Goal: Go to known website: Go to known website

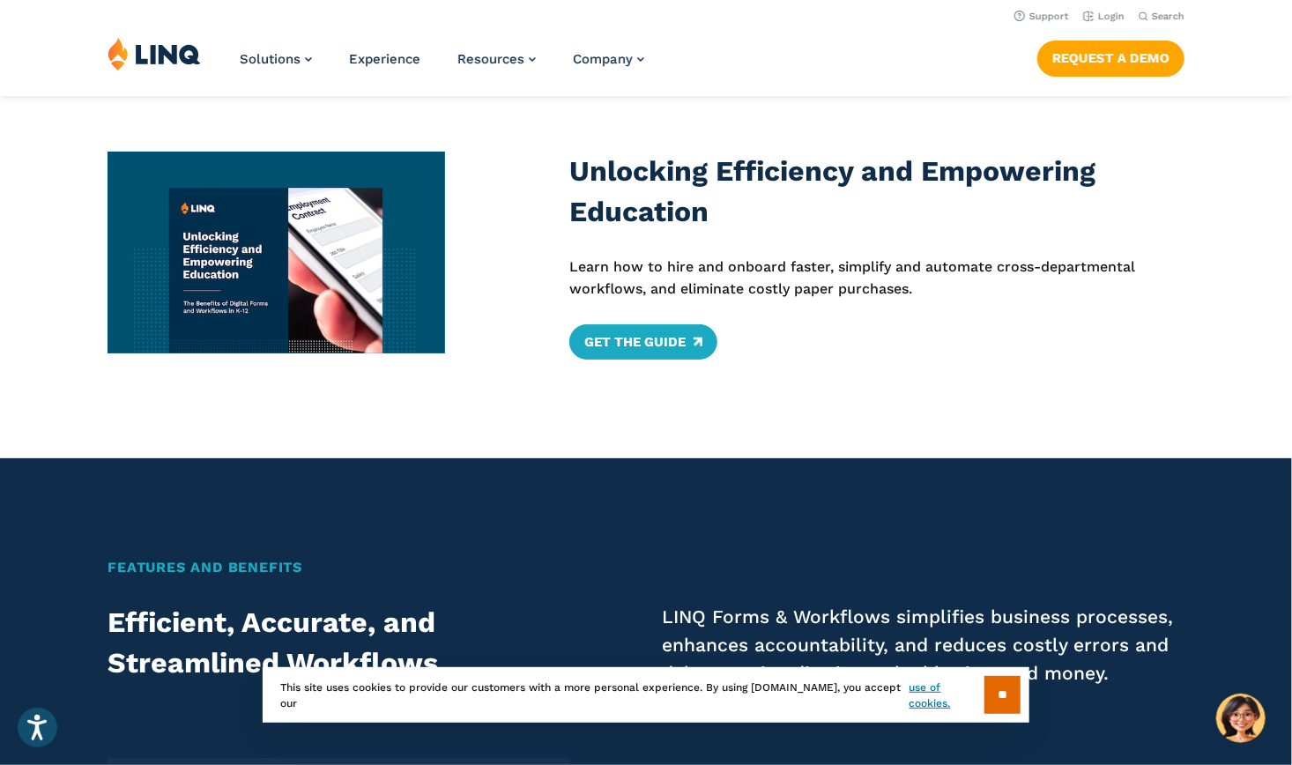
scroll to position [701, 0]
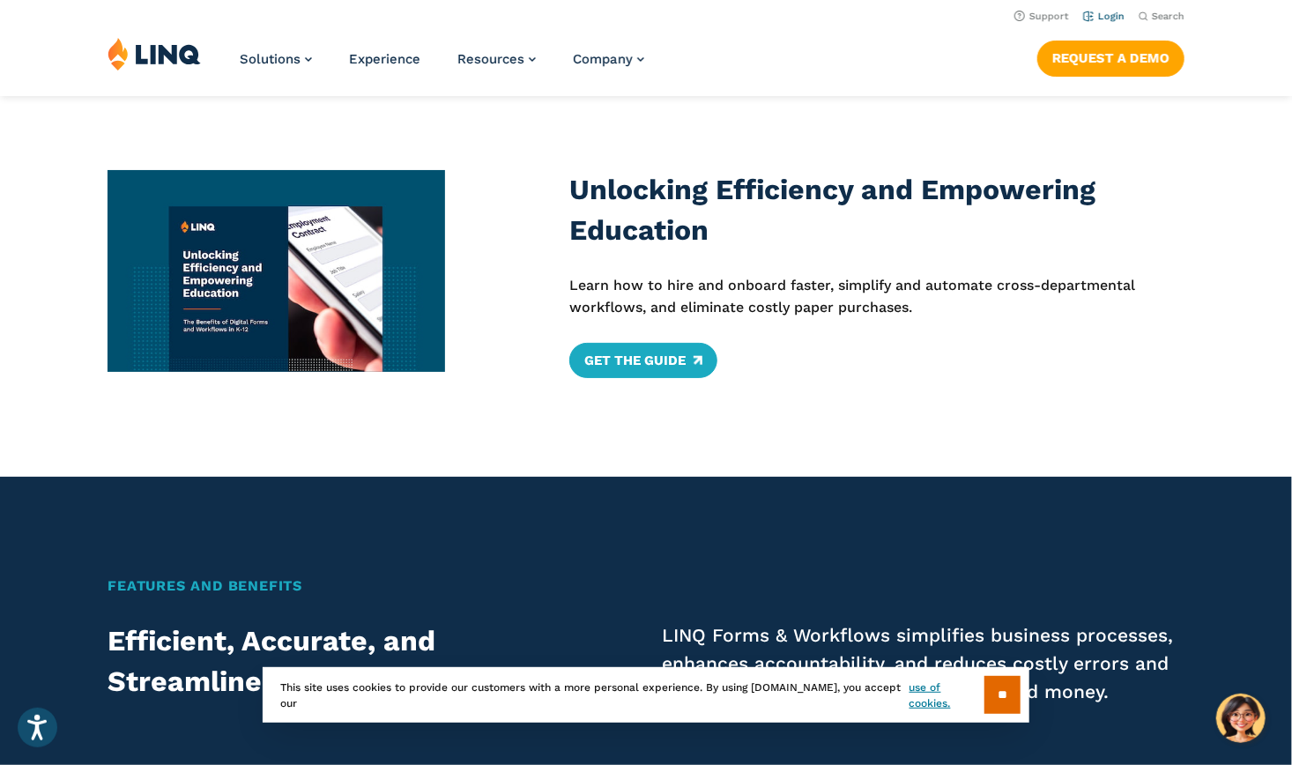
click at [1103, 16] on link "Login" at bounding box center [1103, 16] width 41 height 11
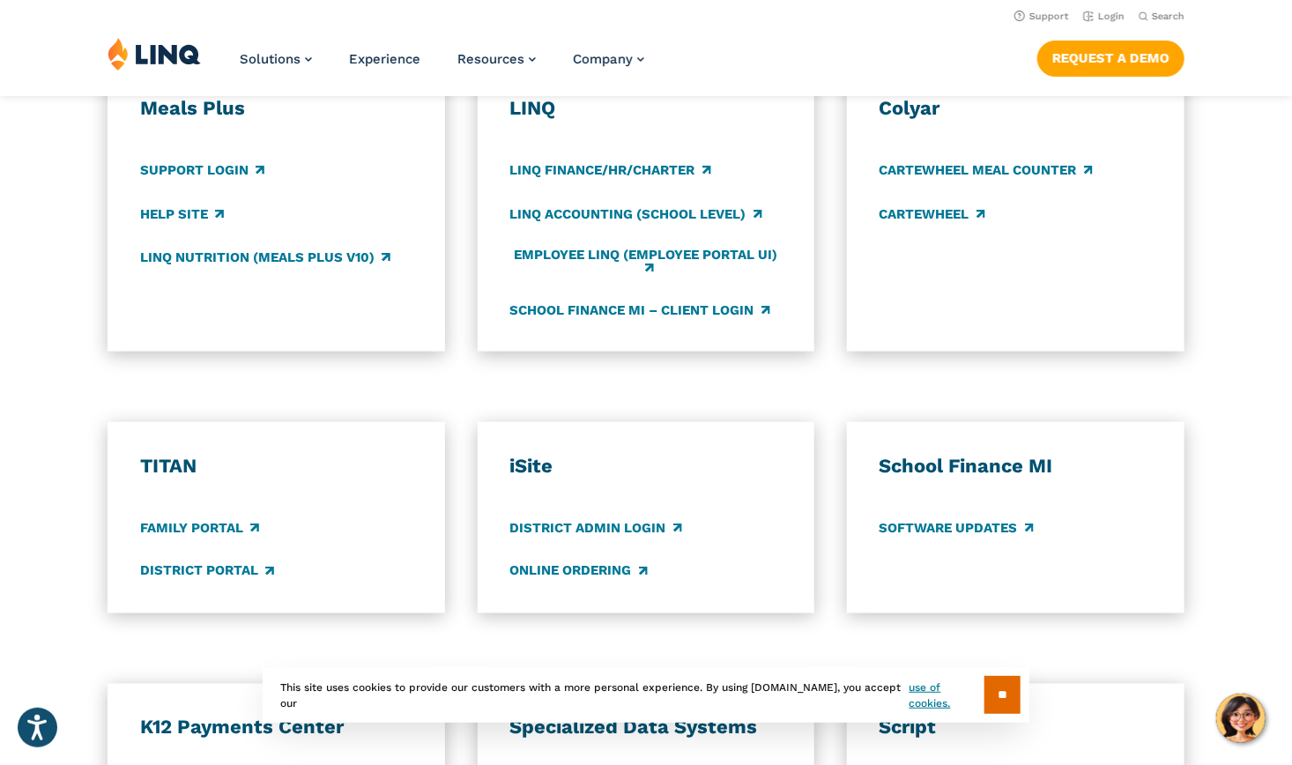
scroll to position [1051, 0]
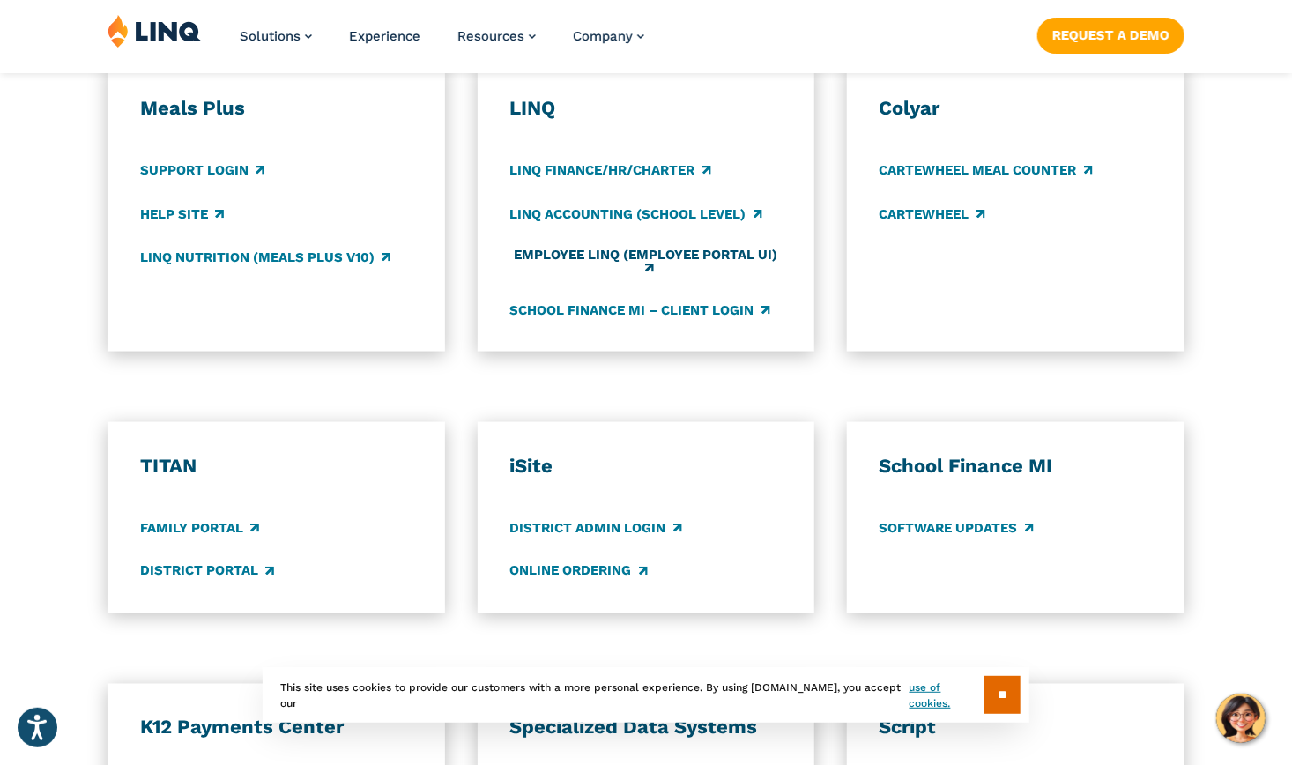
click at [699, 252] on link "Employee LINQ (Employee Portal UI)" at bounding box center [646, 262] width 272 height 29
